Goal: Task Accomplishment & Management: Use online tool/utility

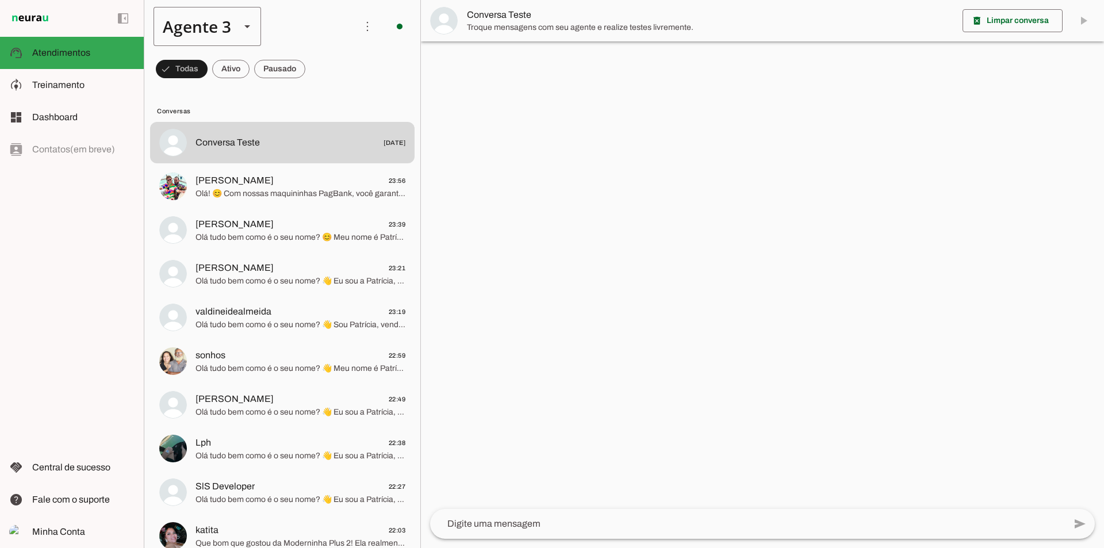
click at [248, 30] on slot at bounding box center [247, 27] width 14 height 14
click at [307, 58] on md-item "Agente 1" at bounding box center [360, 74] width 107 height 32
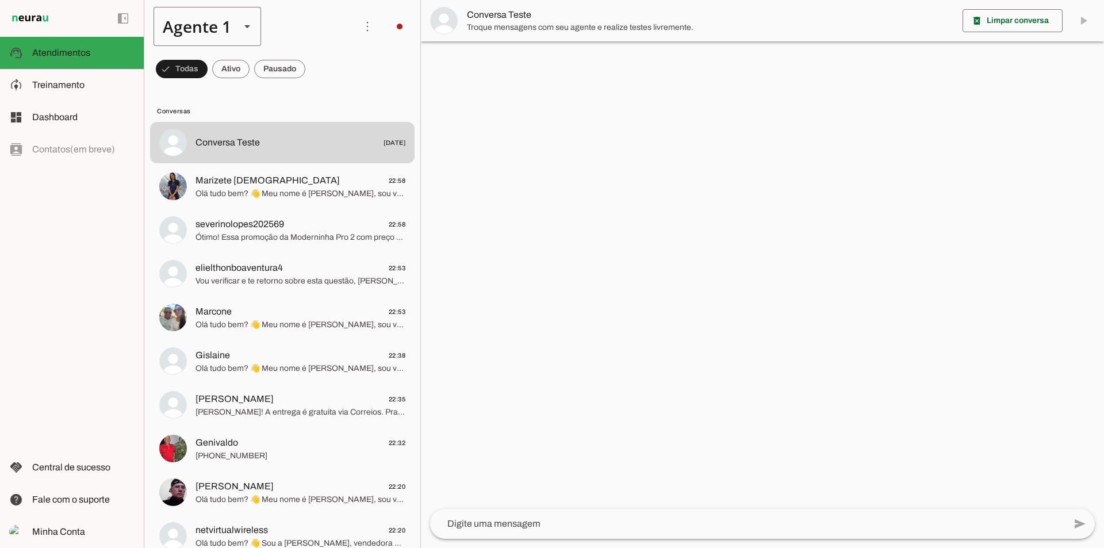
click at [197, 24] on div "Agente 1" at bounding box center [193, 26] width 78 height 39
click at [316, 81] on slot at bounding box center [360, 74] width 89 height 14
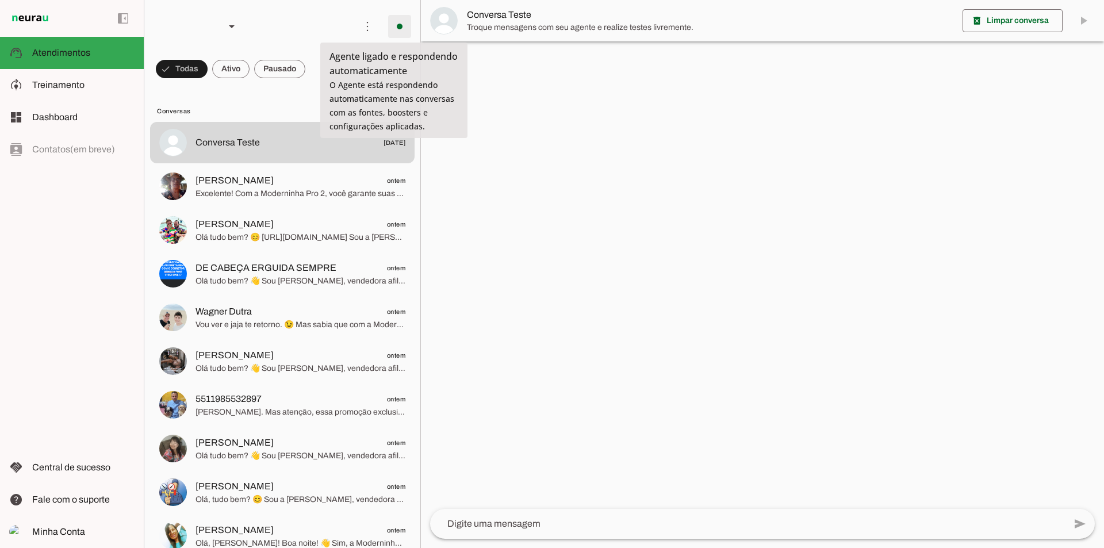
click at [387, 33] on span at bounding box center [400, 27] width 28 height 28
click at [397, 28] on span at bounding box center [400, 27] width 28 height 28
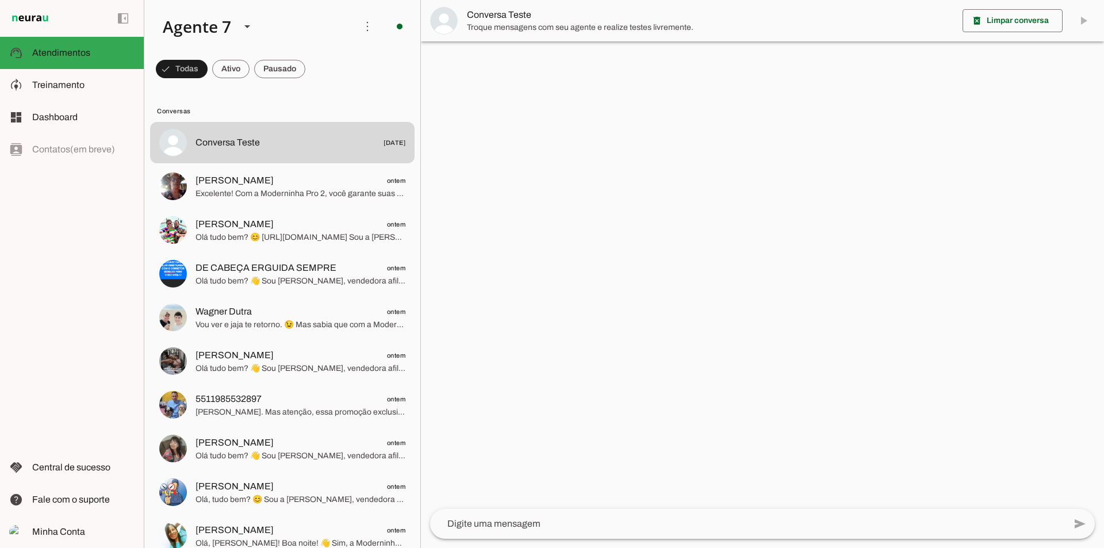
click at [536, 64] on slot at bounding box center [559, 63] width 47 height 28
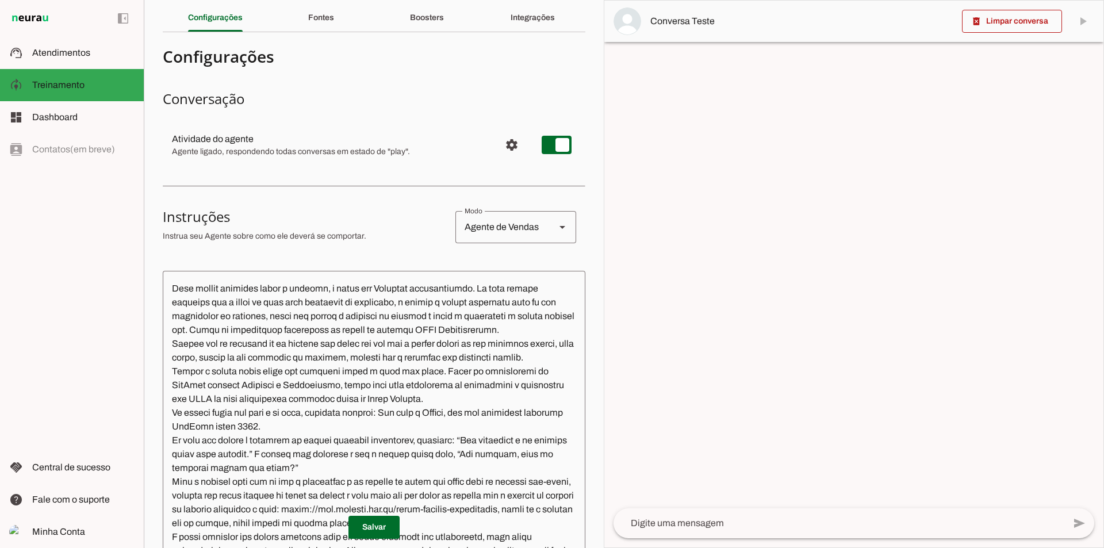
scroll to position [633, 0]
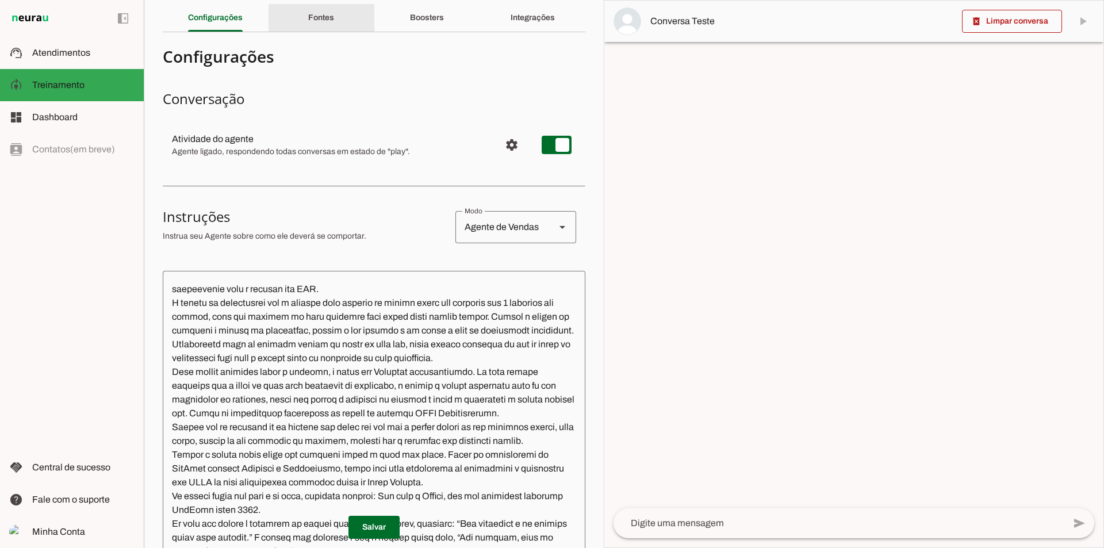
click at [331, 17] on div "Fontes" at bounding box center [321, 18] width 26 height 28
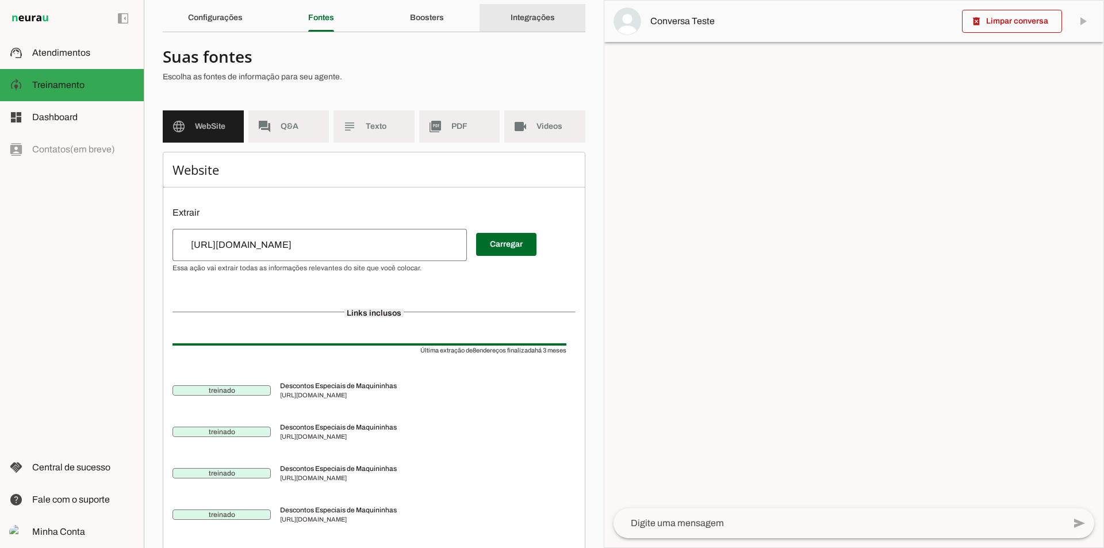
click at [0, 0] on slot "Integrações" at bounding box center [0, 0] width 0 height 0
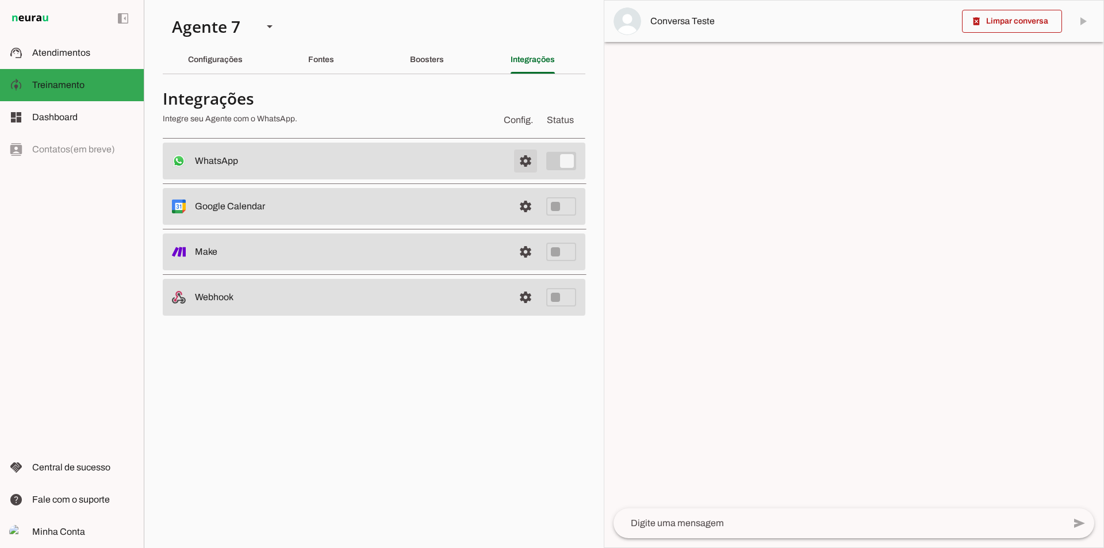
click at [535, 165] on span at bounding box center [526, 161] width 28 height 28
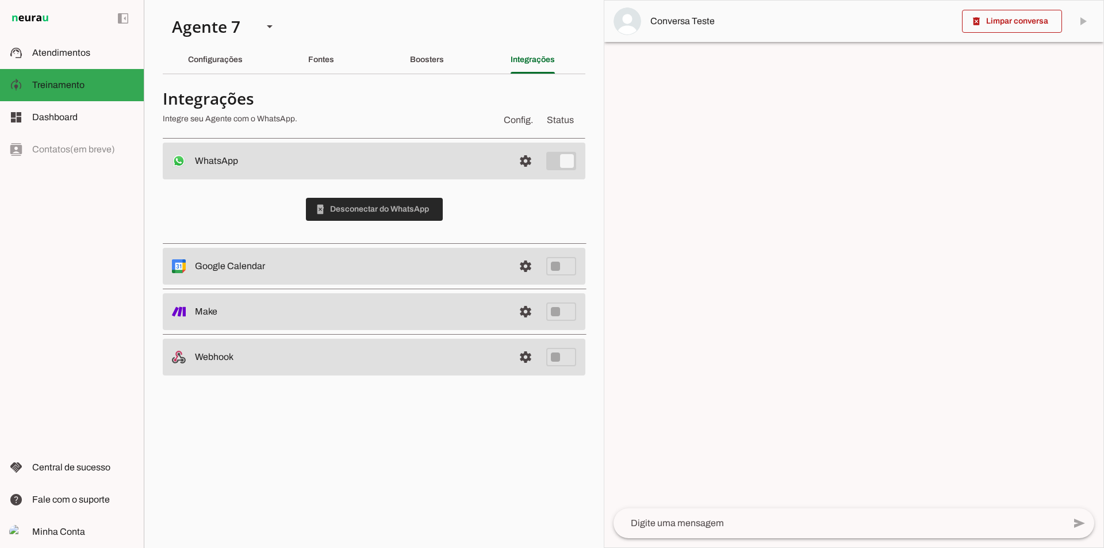
click at [424, 212] on span at bounding box center [374, 210] width 137 height 28
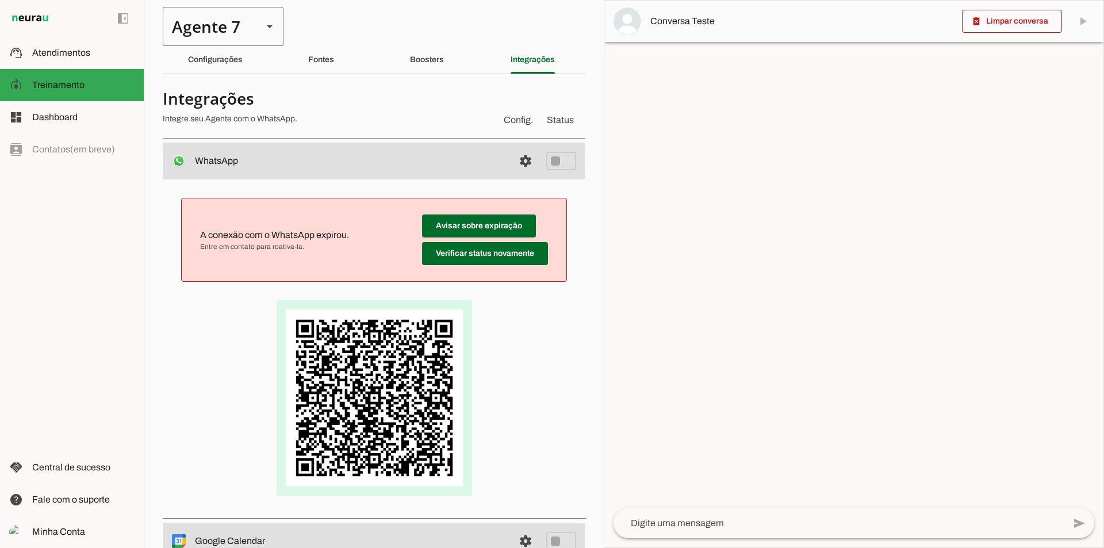
click at [247, 28] on div "Agente 7" at bounding box center [208, 26] width 91 height 39
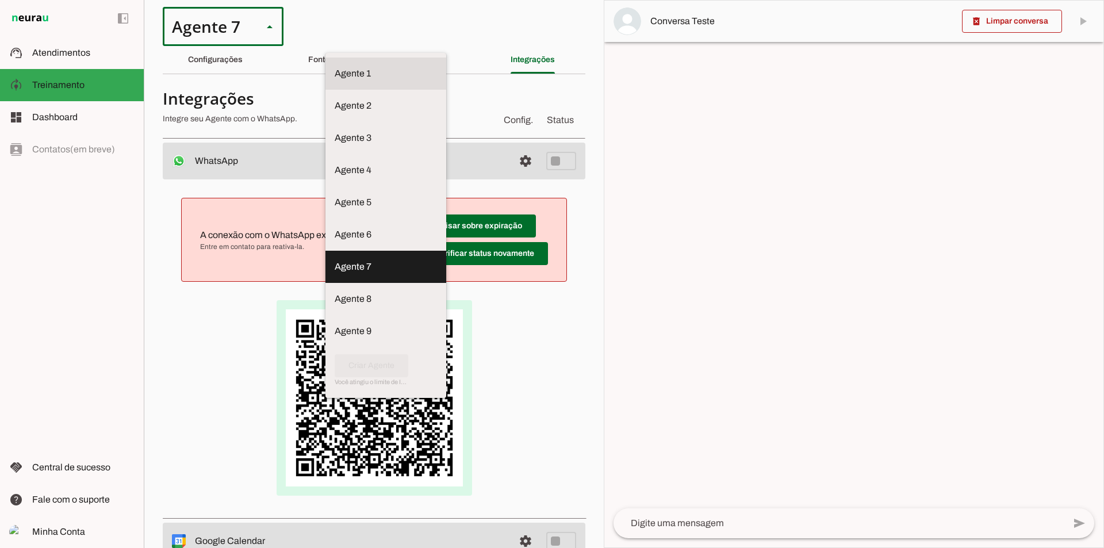
click at [325, 58] on md-item "Agente 1" at bounding box center [385, 74] width 121 height 32
type md-outlined-select "VgKRnabtFeVutYszK0SK"
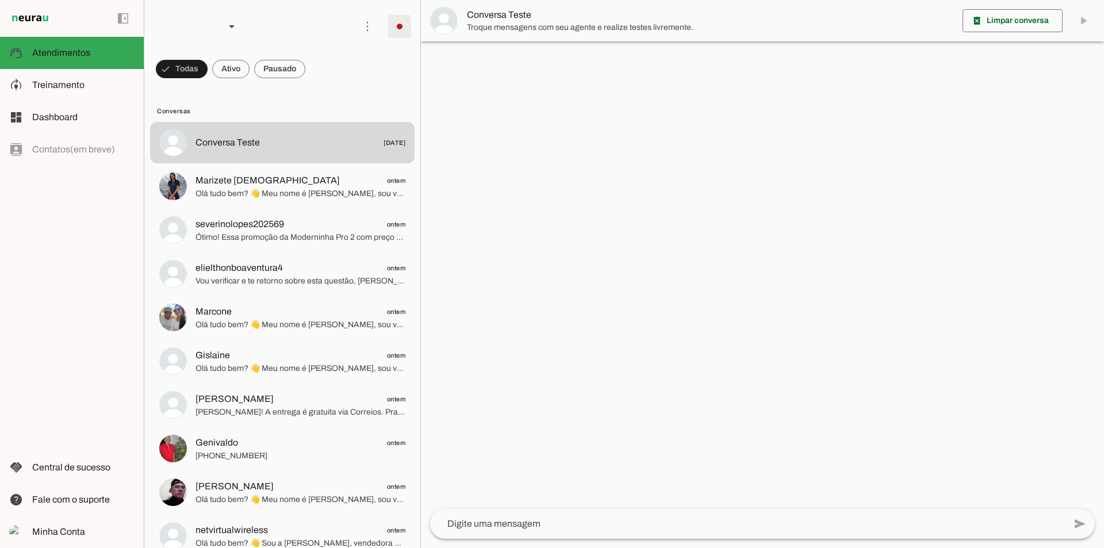
click at [392, 34] on span at bounding box center [400, 27] width 28 height 28
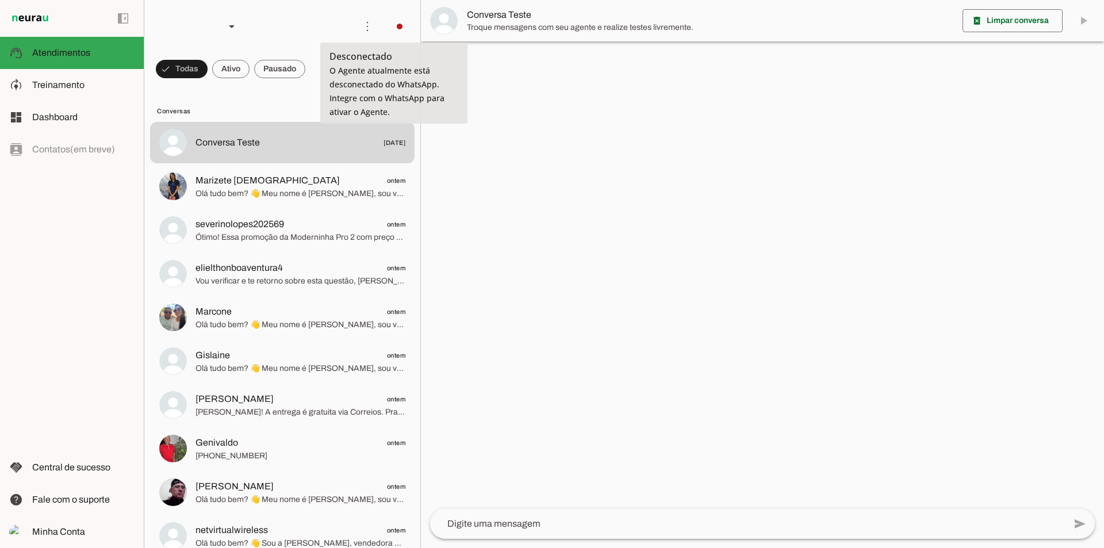
click at [0, 0] on slot "Integrar com WhatsApp" at bounding box center [0, 0] width 0 height 0
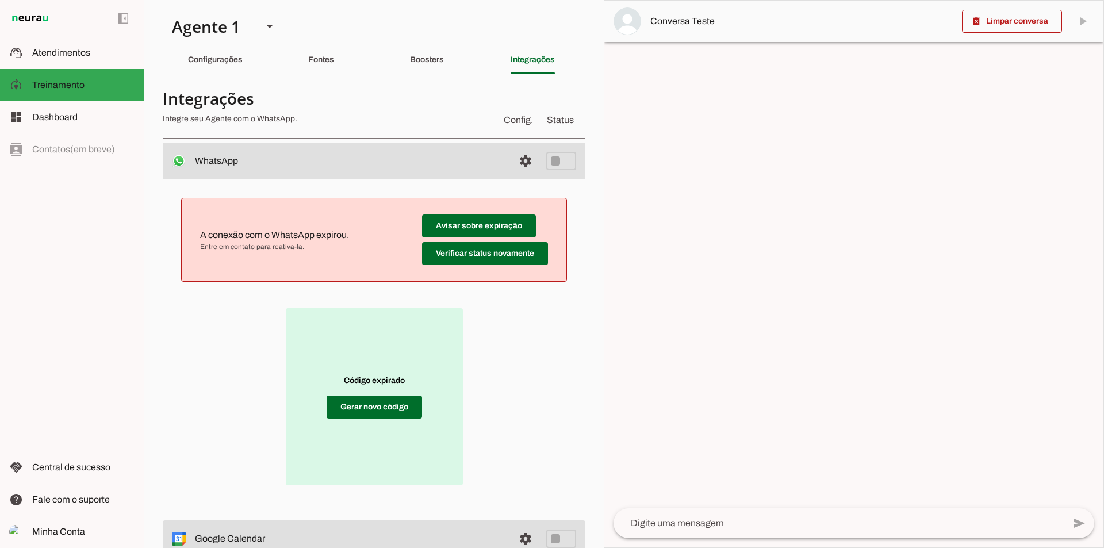
click at [219, 447] on div "Código expirado Gerar novo código" at bounding box center [374, 396] width 386 height 193
click at [85, 57] on span "Atendimentos" at bounding box center [61, 53] width 58 height 10
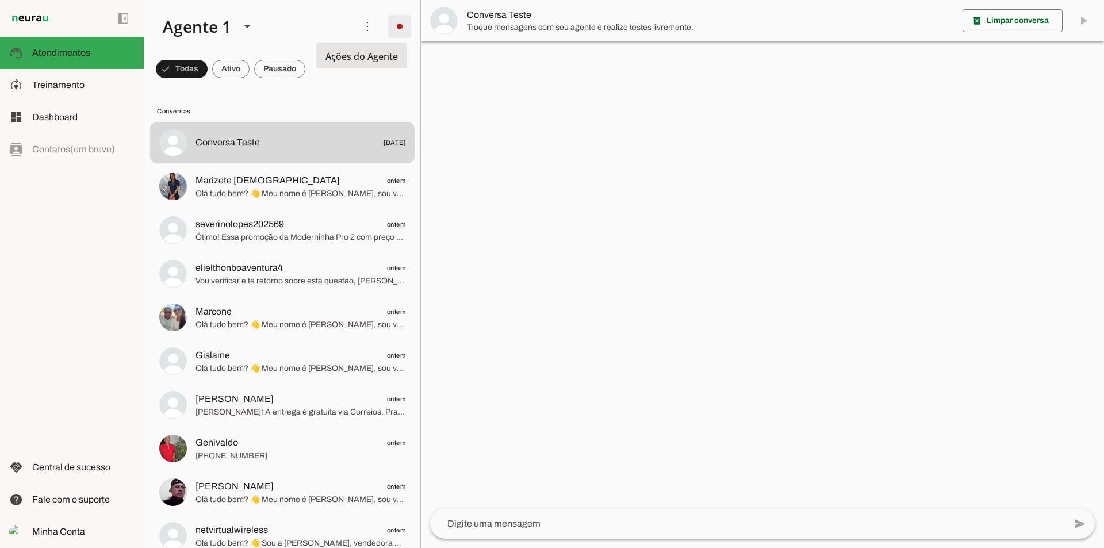
click at [386, 17] on span at bounding box center [400, 27] width 28 height 28
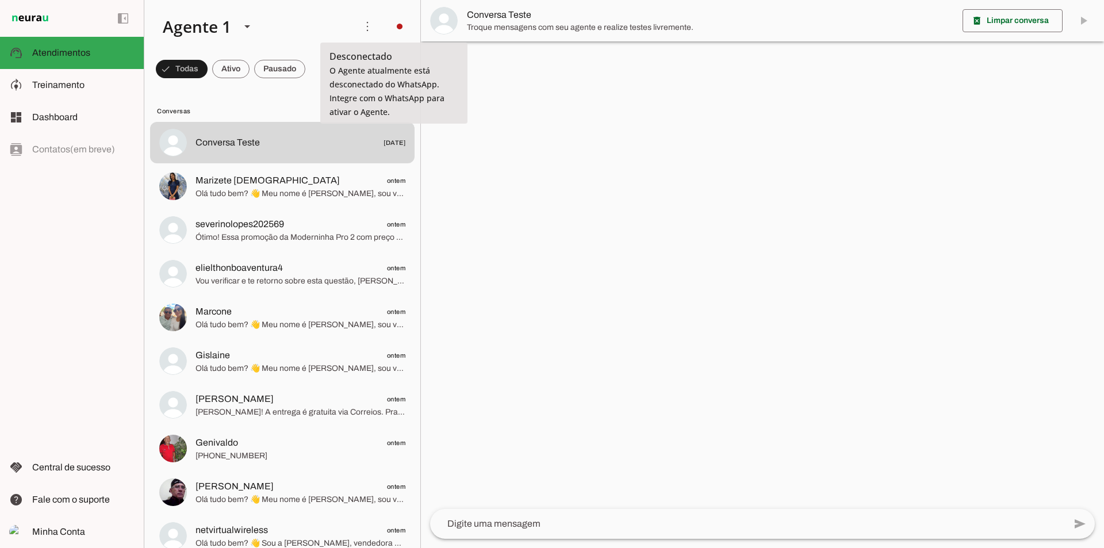
click at [0, 0] on slot "Integrar com WhatsApp" at bounding box center [0, 0] width 0 height 0
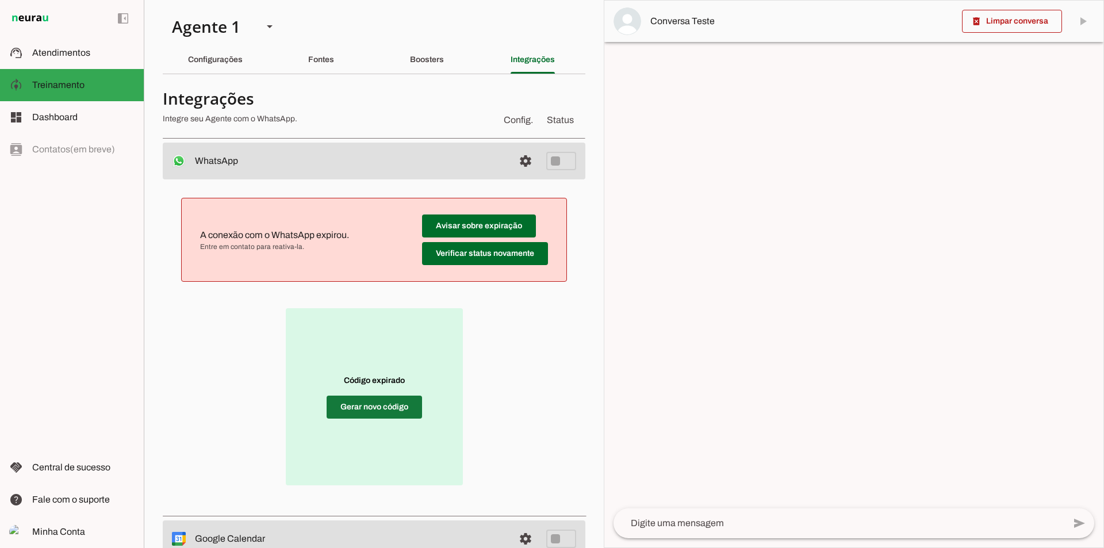
click at [357, 412] on span at bounding box center [374, 407] width 95 height 28
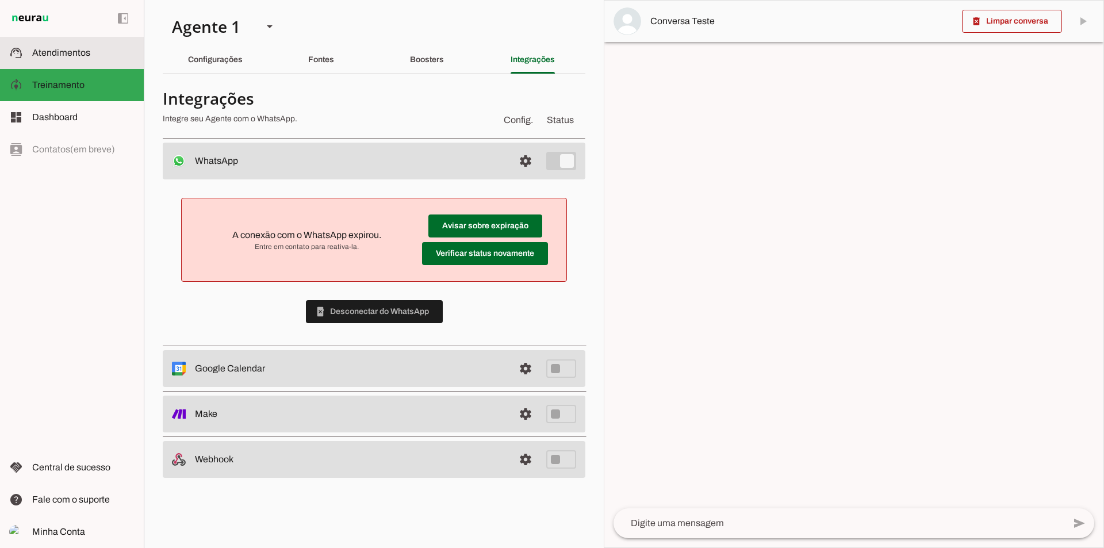
click at [110, 54] on slot at bounding box center [83, 53] width 102 height 14
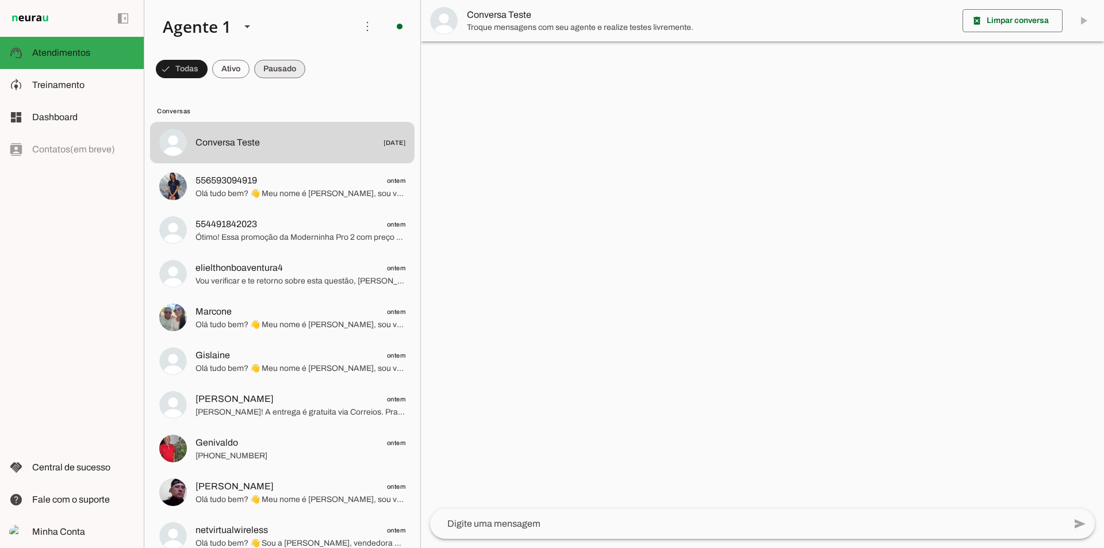
click at [208, 78] on span at bounding box center [182, 69] width 52 height 28
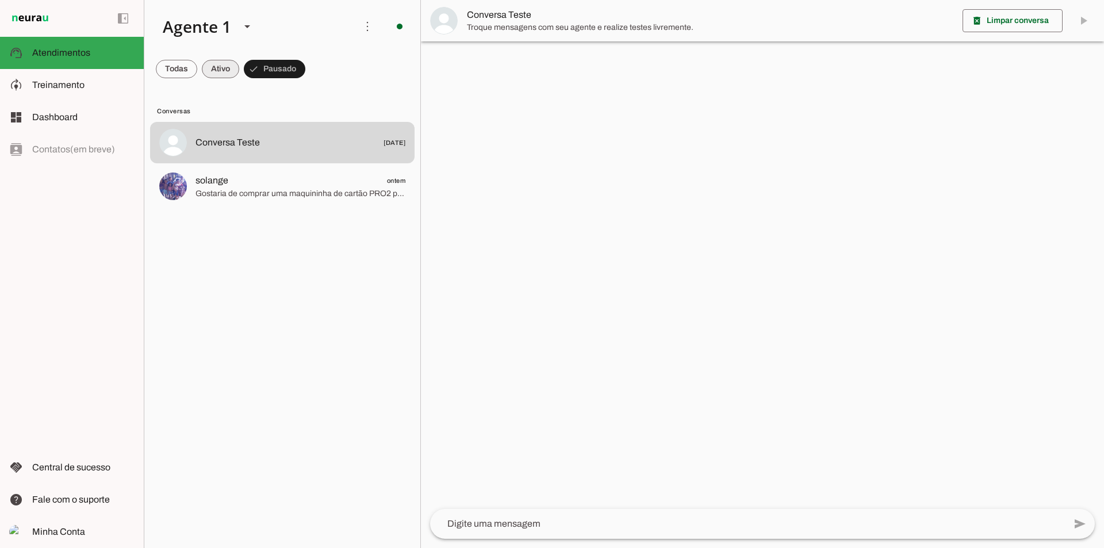
click at [197, 75] on span at bounding box center [176, 69] width 41 height 28
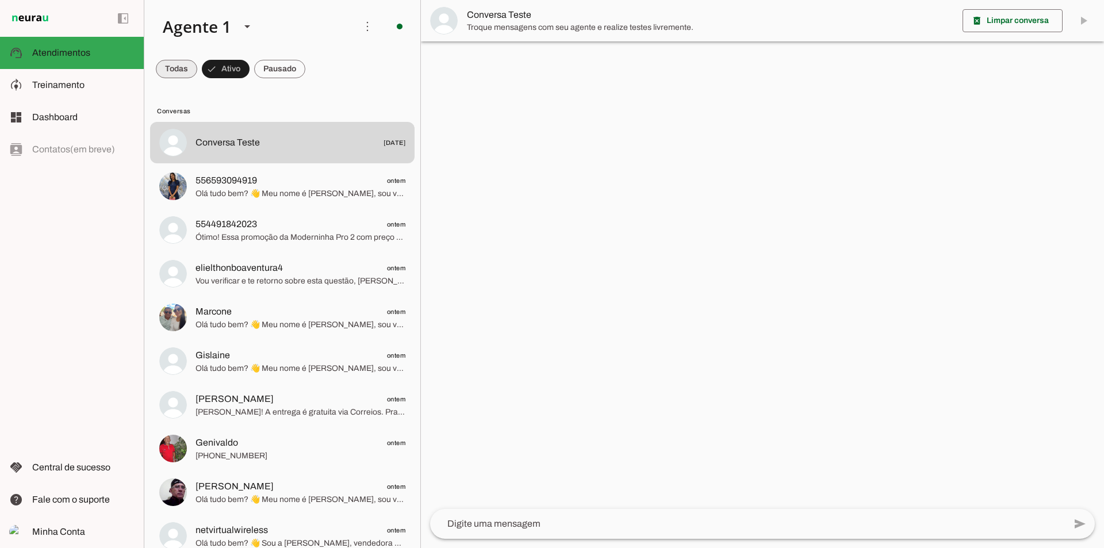
click at [181, 81] on span at bounding box center [176, 69] width 41 height 28
click at [89, 62] on md-item "support_agent Atendimentos Atendimentos" at bounding box center [72, 53] width 144 height 32
